Goal: Find specific page/section: Find specific page/section

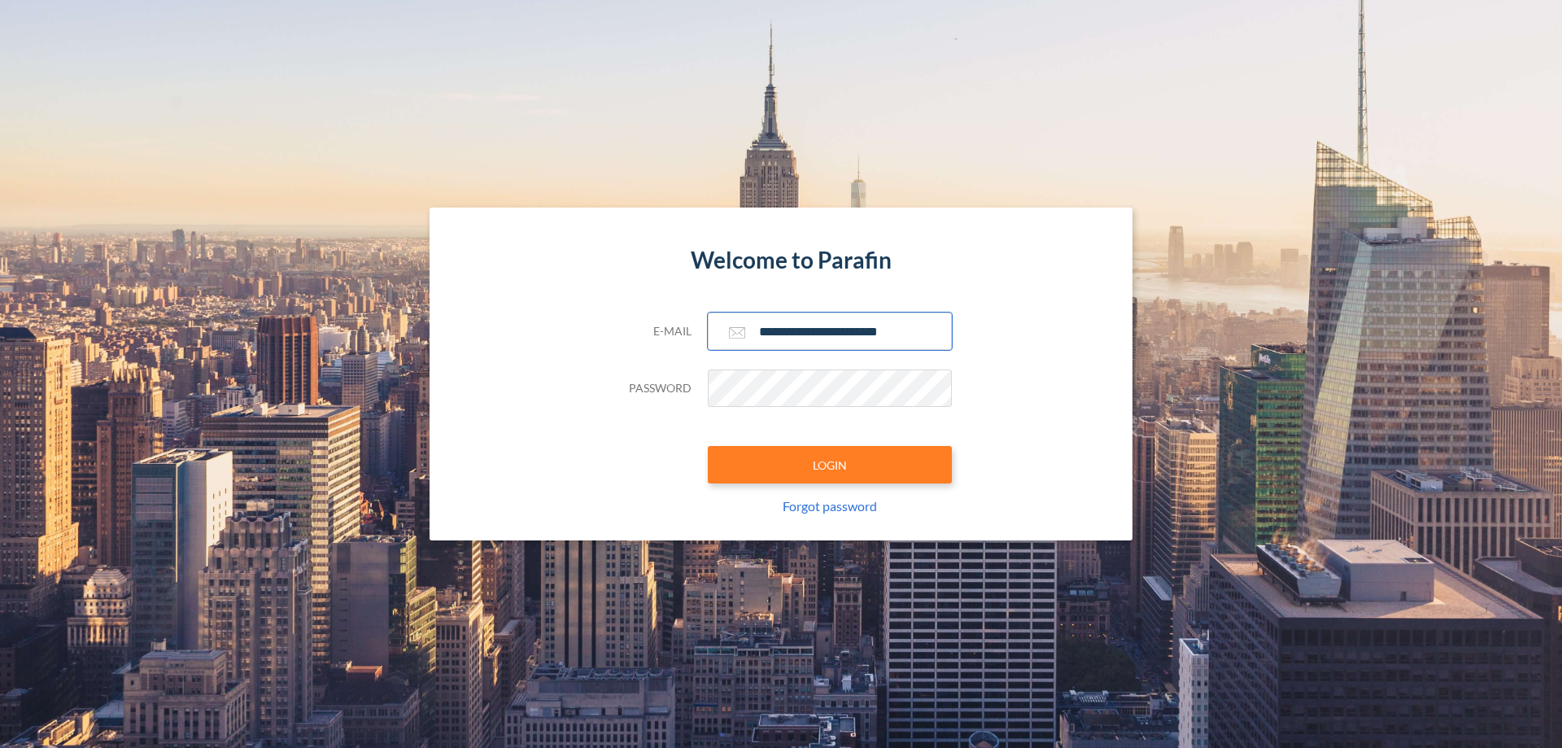
type input "**********"
click at [830, 464] on button "LOGIN" at bounding box center [830, 464] width 244 height 37
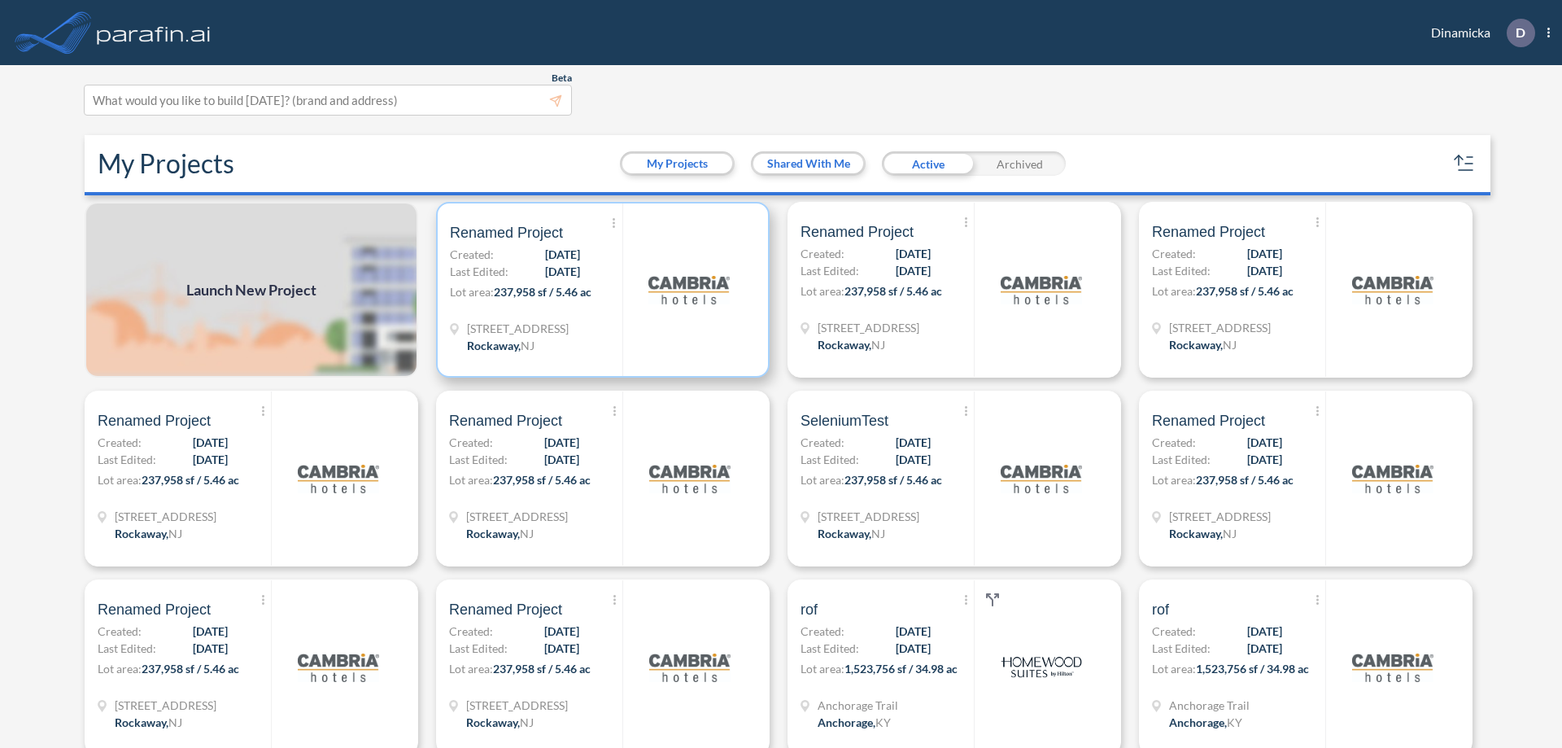
scroll to position [4, 0]
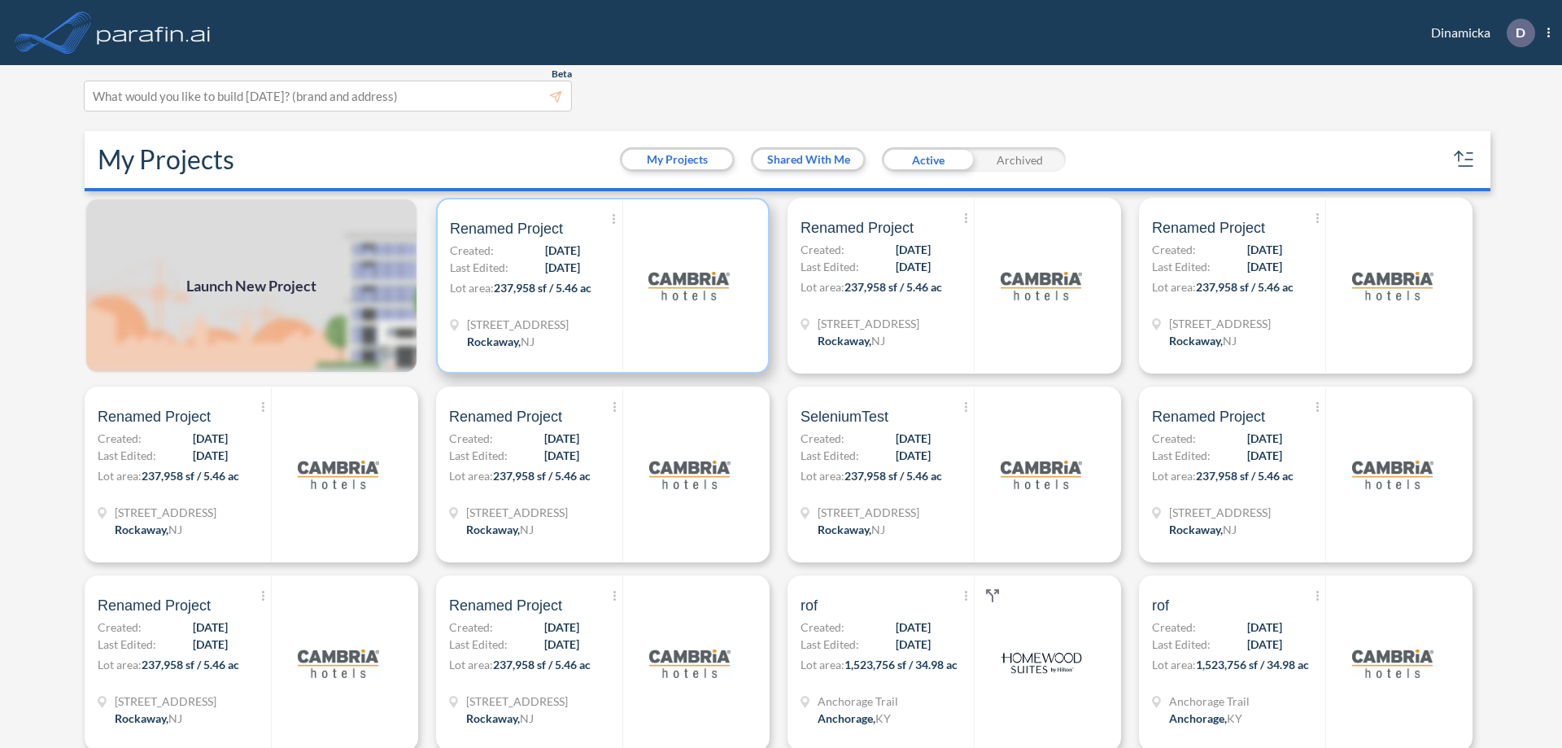
click at [599, 286] on p "Lot area: 237,958 sf / 5.46 ac" at bounding box center [536, 291] width 172 height 24
